Goal: Information Seeking & Learning: Learn about a topic

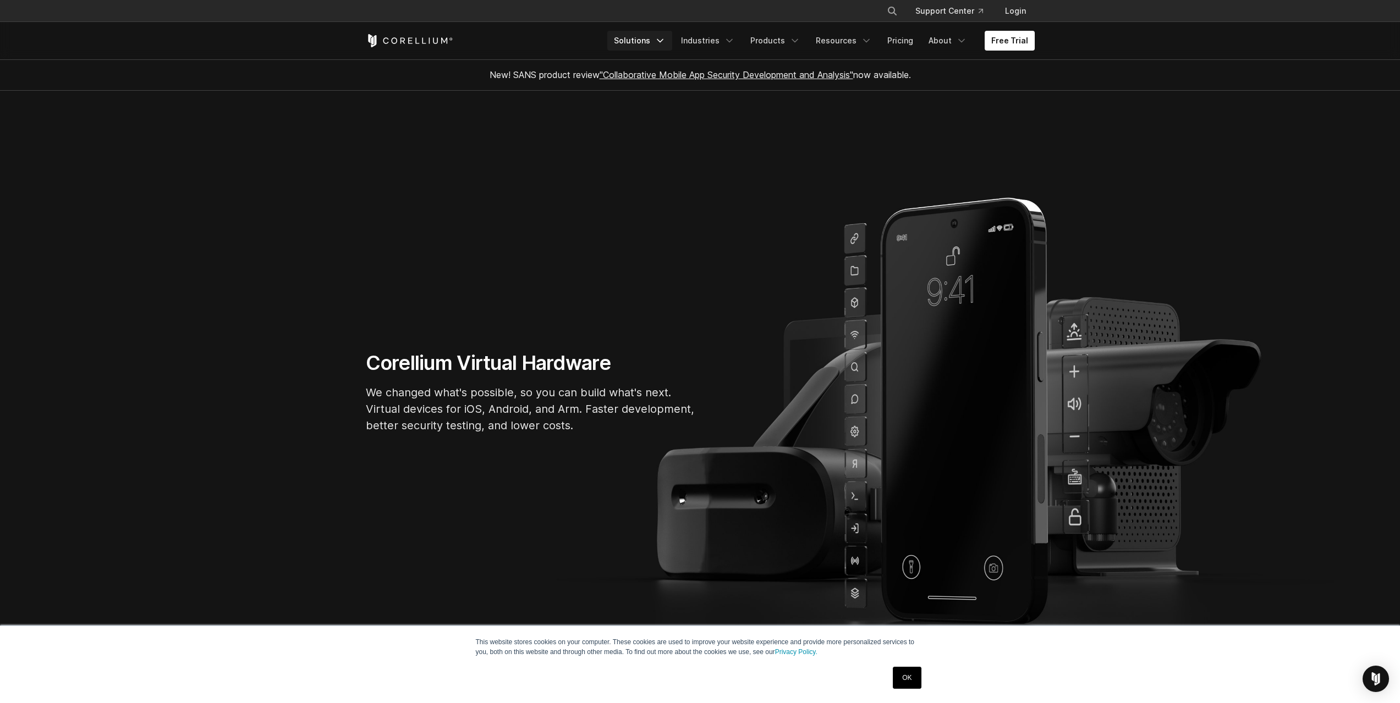
click at [642, 37] on link "Solutions" at bounding box center [639, 41] width 65 height 20
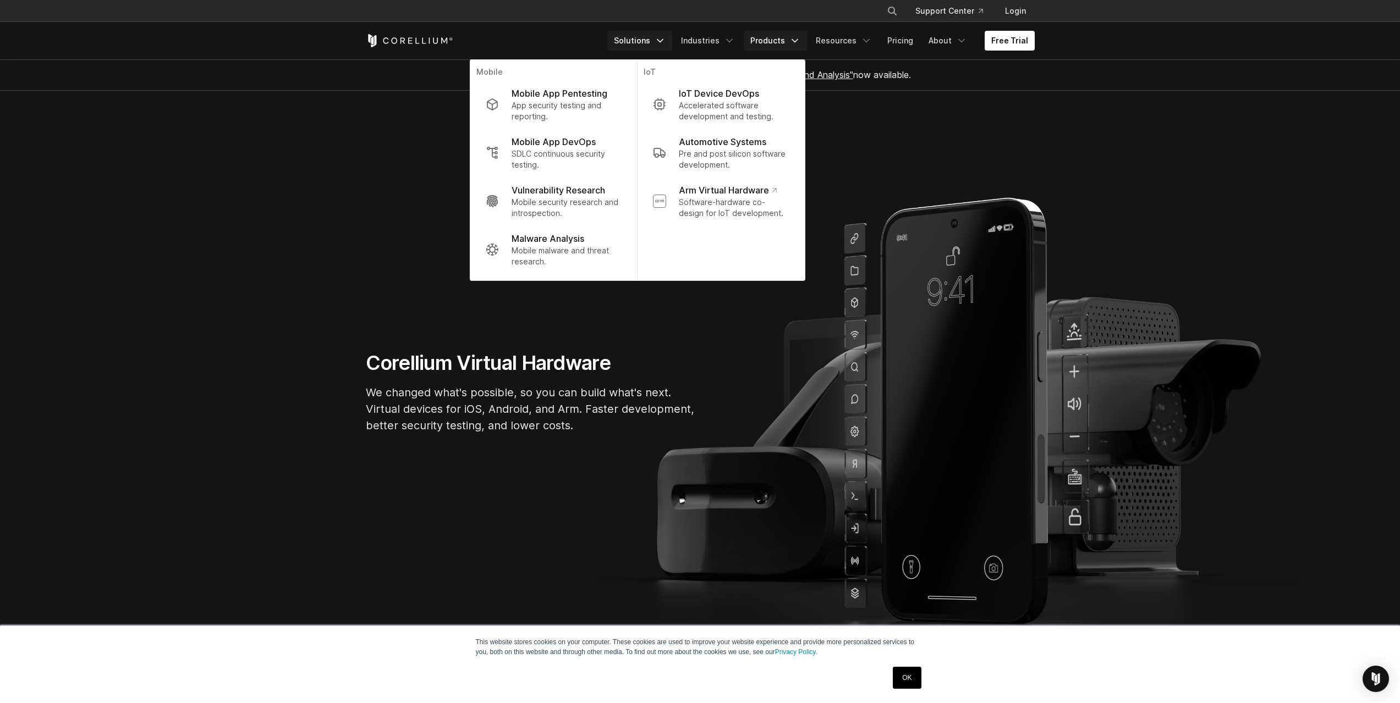
click at [778, 41] on link "Products" at bounding box center [775, 41] width 63 height 20
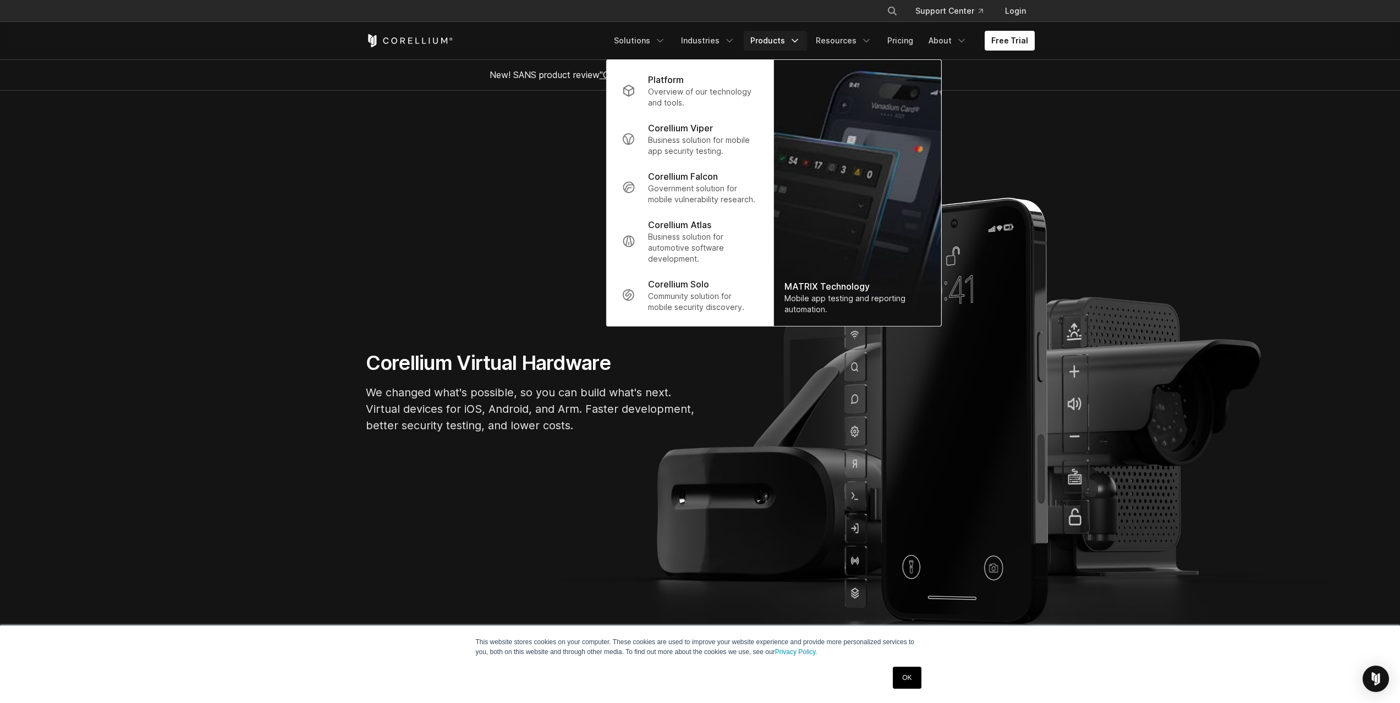
click at [655, 52] on div "Free Trial Solutions IoT" at bounding box center [700, 40] width 669 height 37
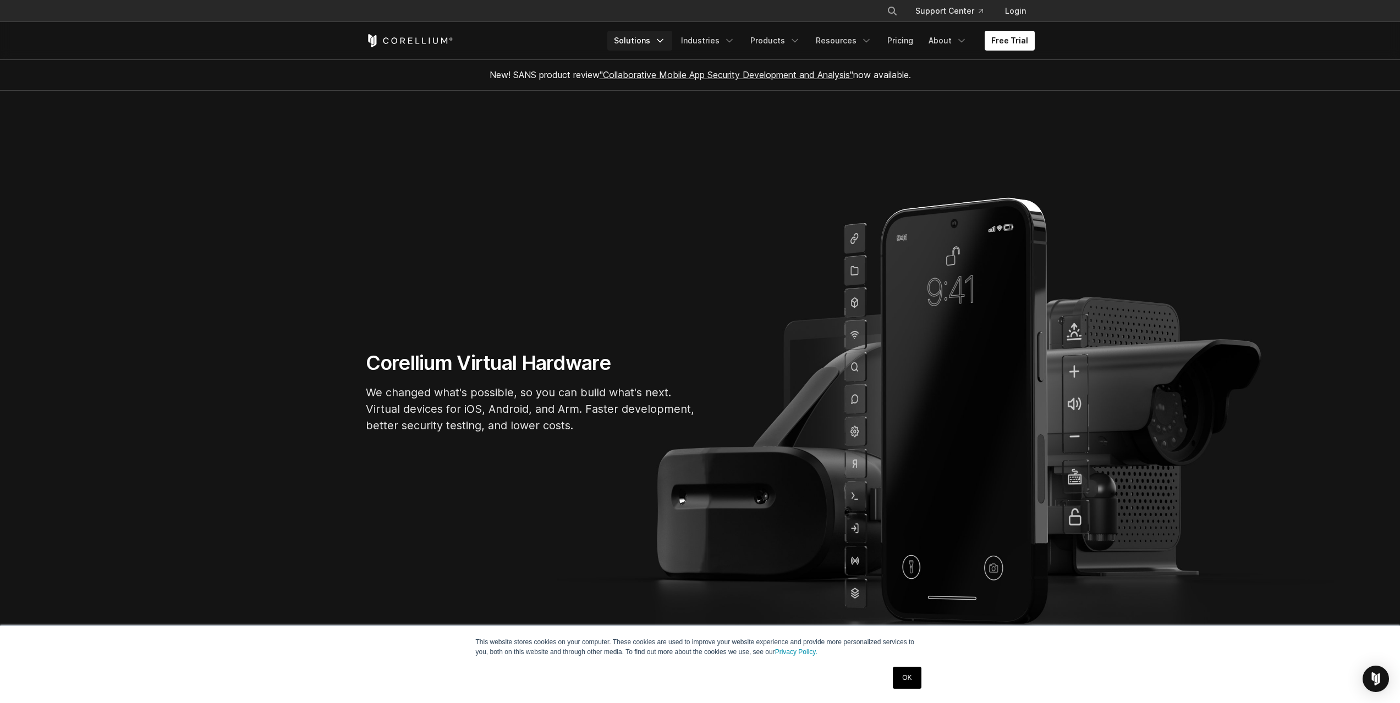
click at [655, 45] on link "Solutions" at bounding box center [639, 41] width 65 height 20
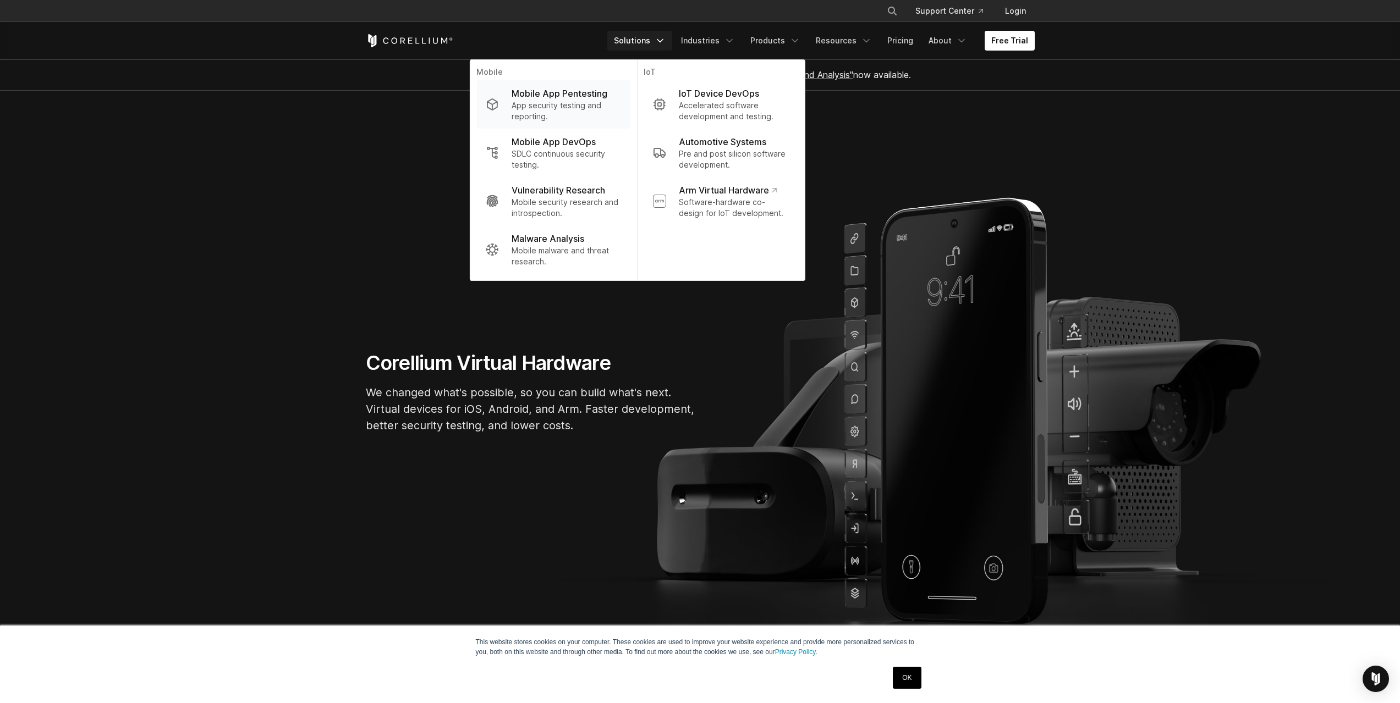
click at [579, 100] on p "Mobile App Pentesting" at bounding box center [559, 93] width 96 height 13
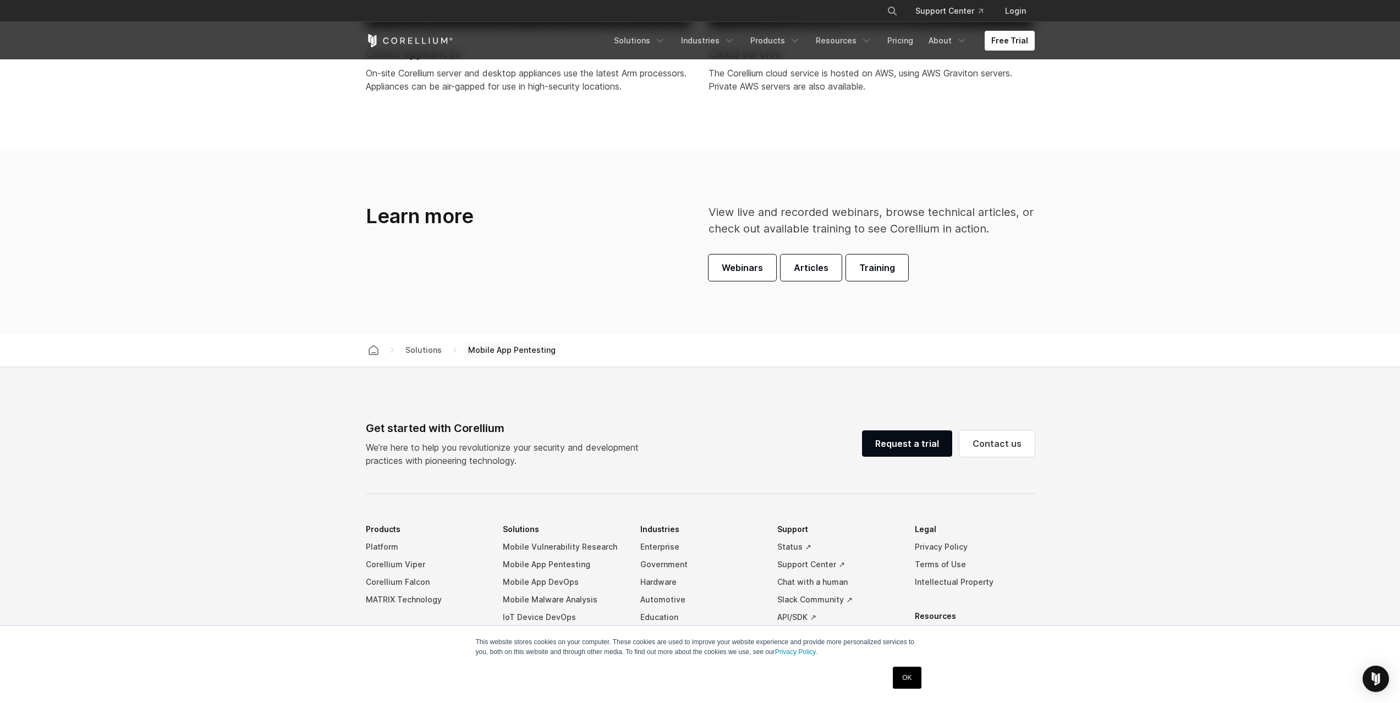
scroll to position [3355, 0]
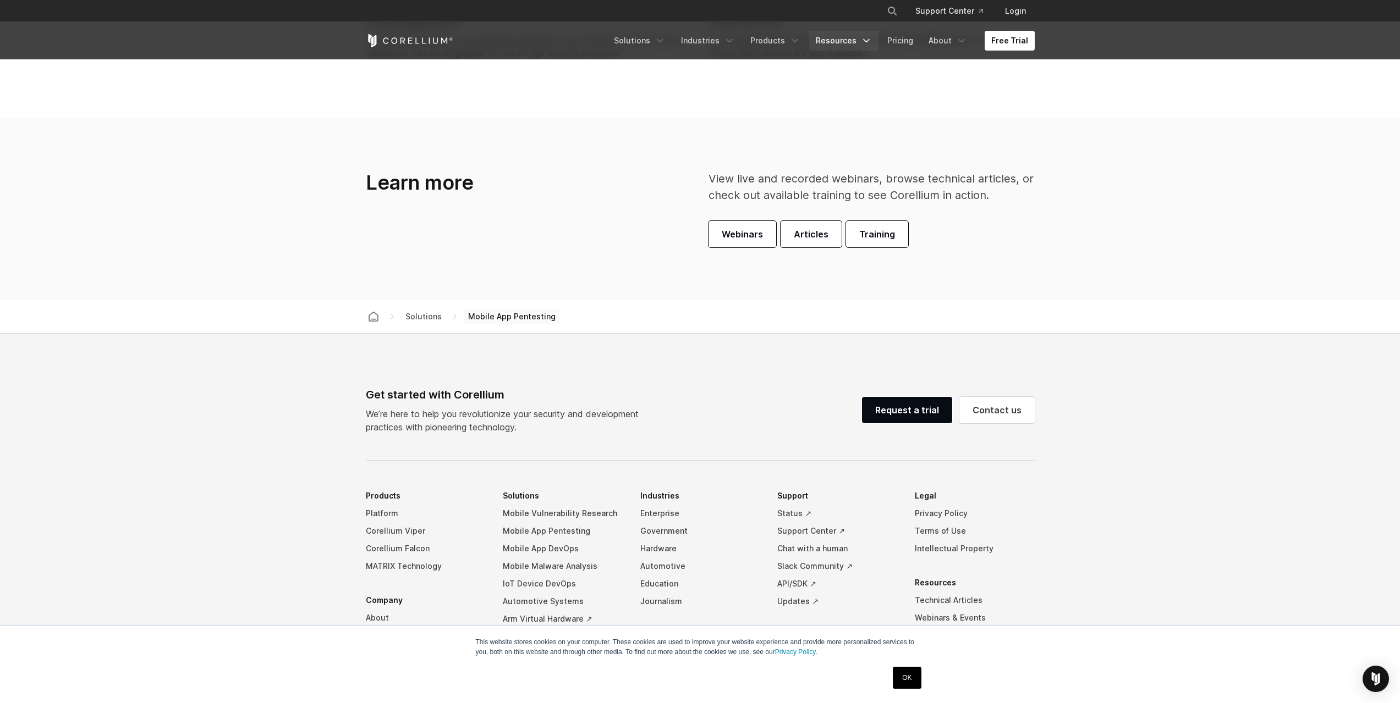
click at [844, 46] on link "Resources" at bounding box center [843, 41] width 69 height 20
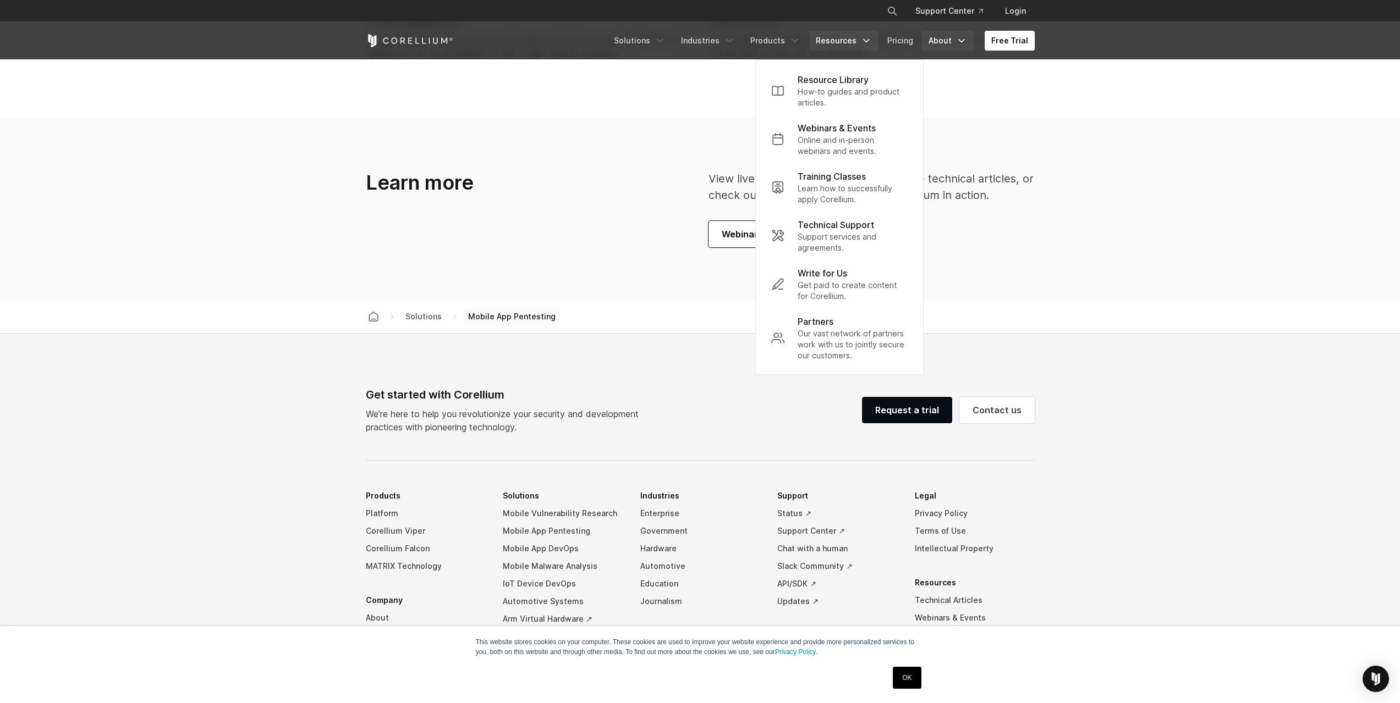
click at [925, 46] on link "About" at bounding box center [948, 41] width 52 height 20
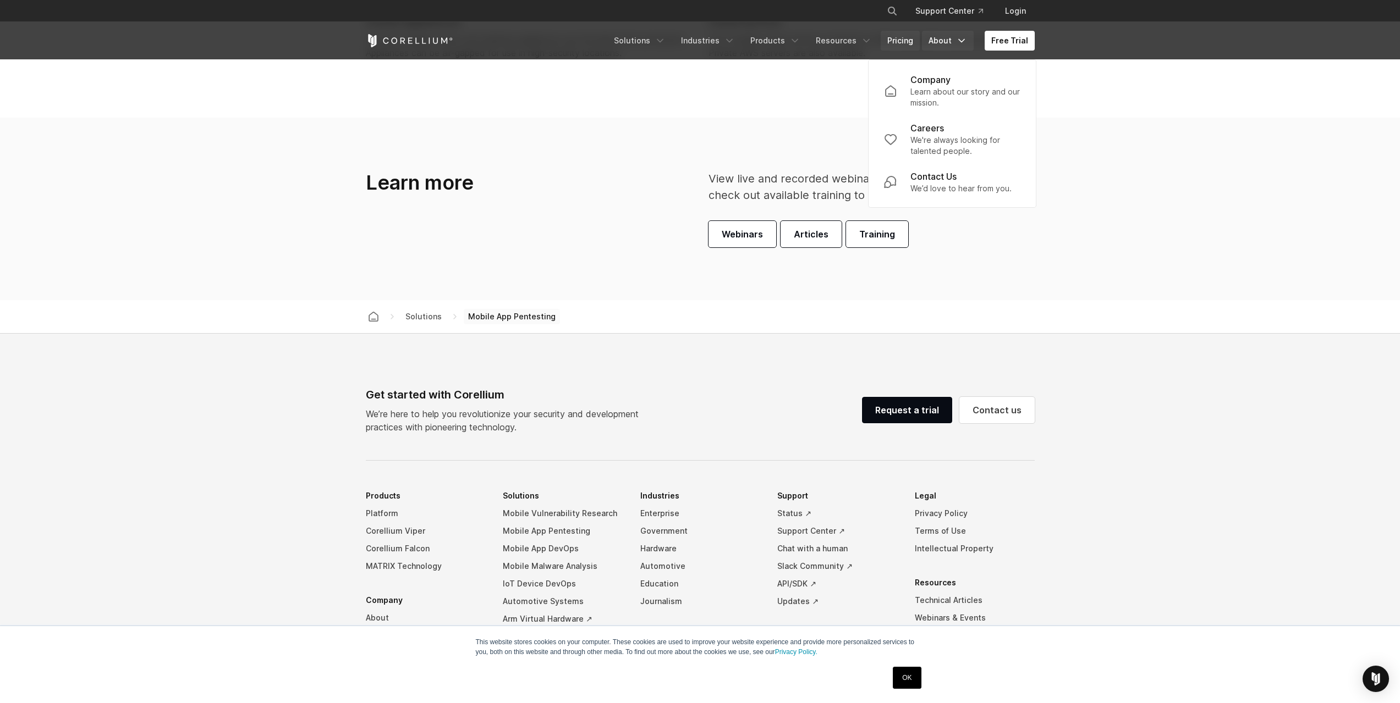
click at [911, 45] on link "Pricing" at bounding box center [899, 41] width 39 height 20
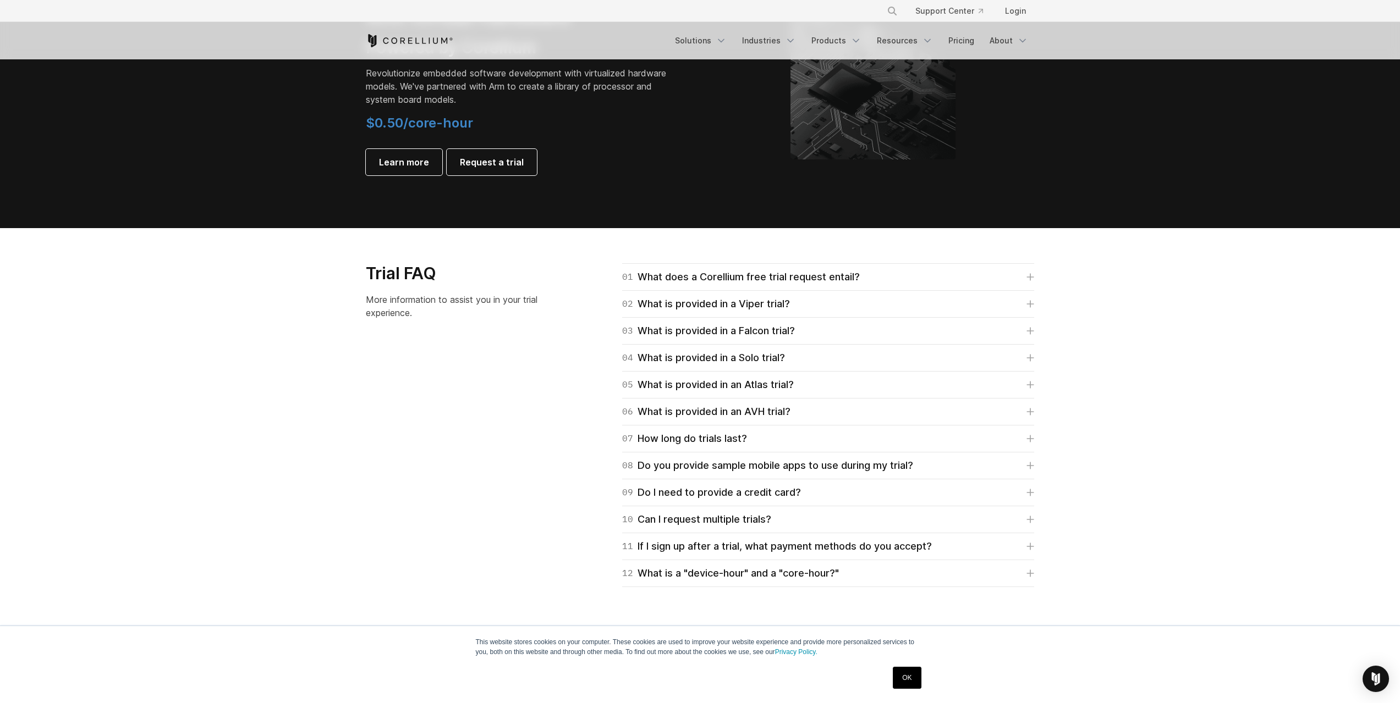
scroll to position [1485, 0]
